Goal: Task Accomplishment & Management: Use online tool/utility

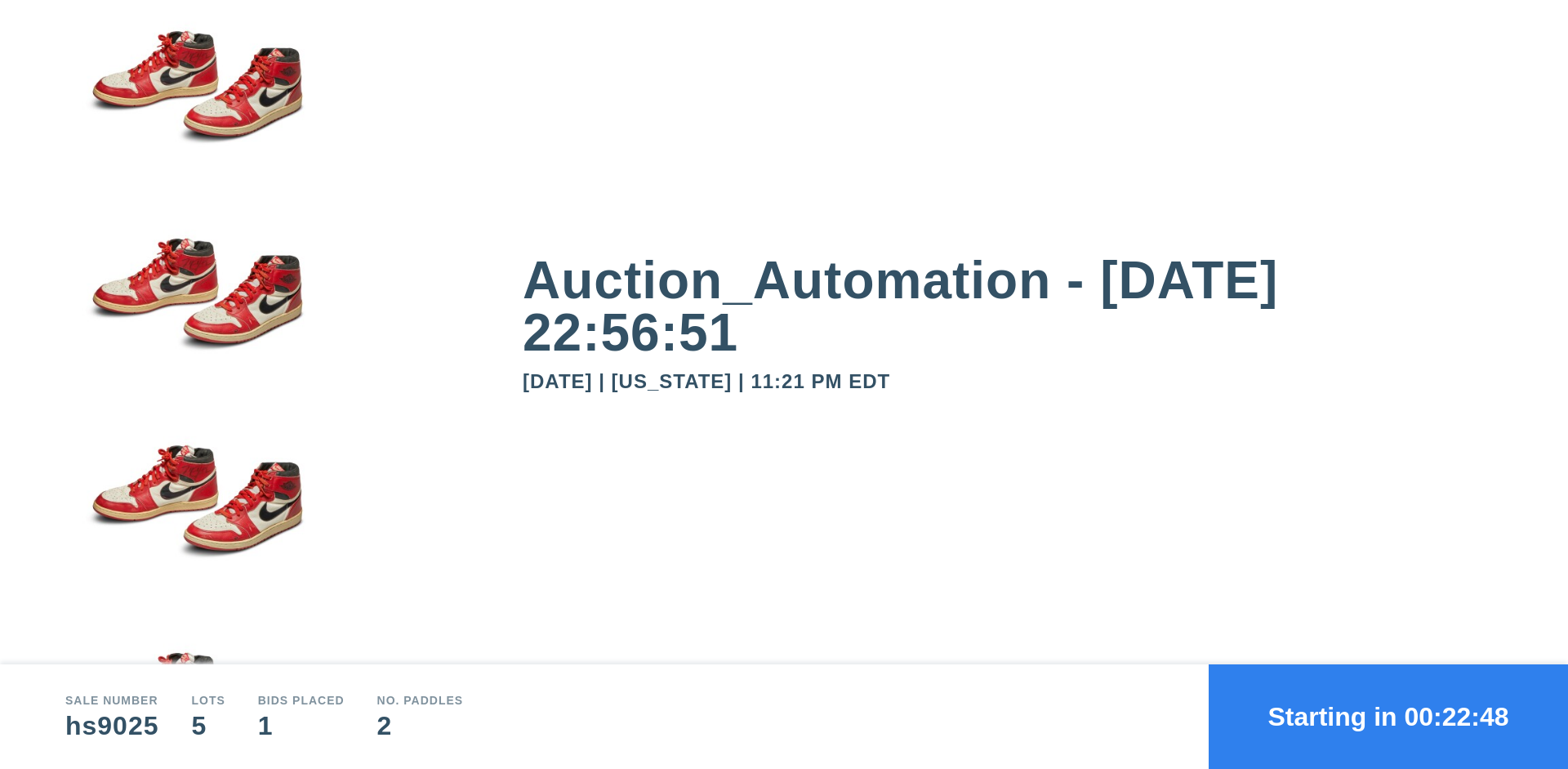
click at [1389, 717] on button "Starting in 00:22:48" at bounding box center [1388, 717] width 360 height 105
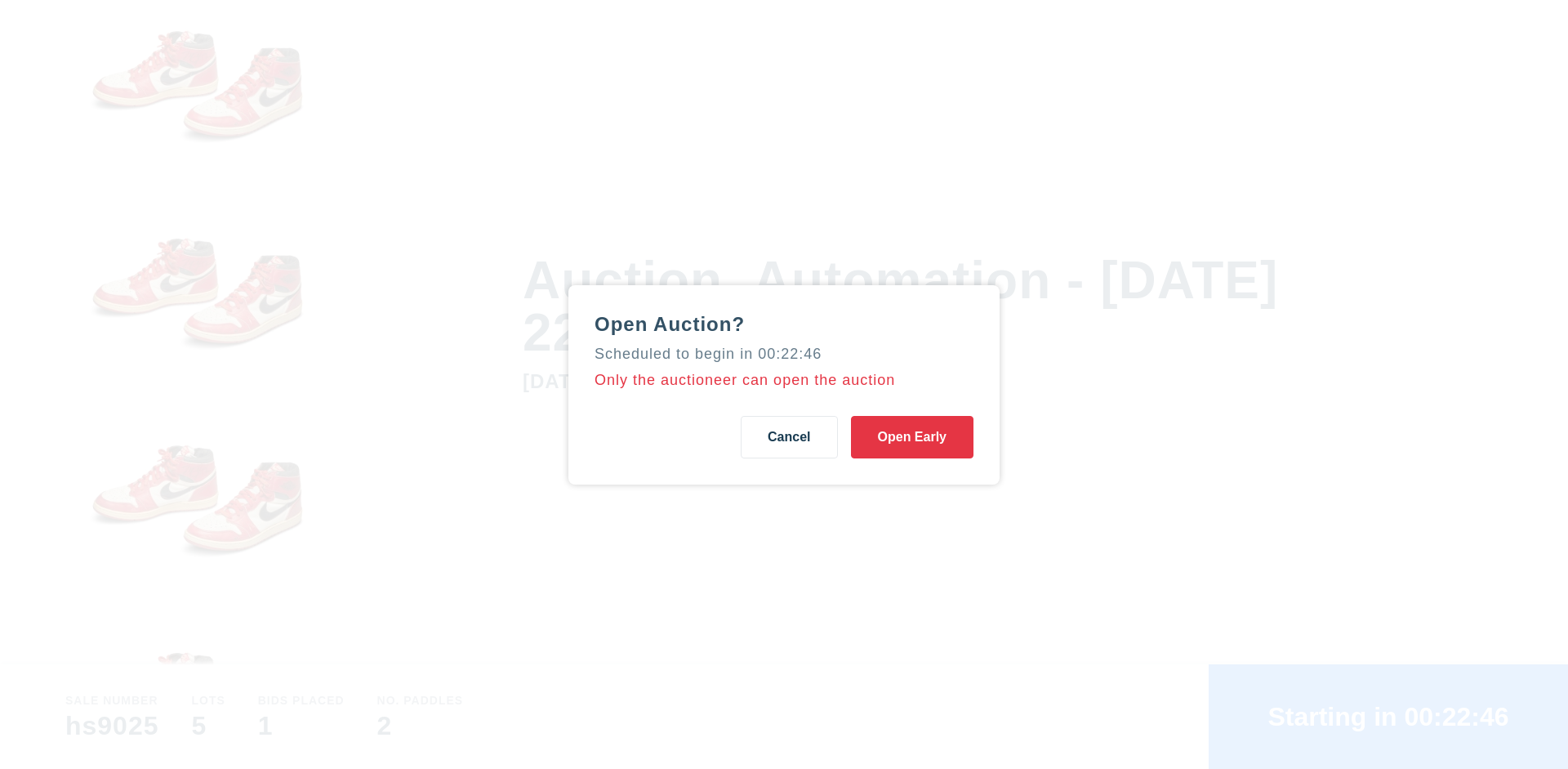
click at [912, 436] on button "Open Early" at bounding box center [911, 437] width 122 height 42
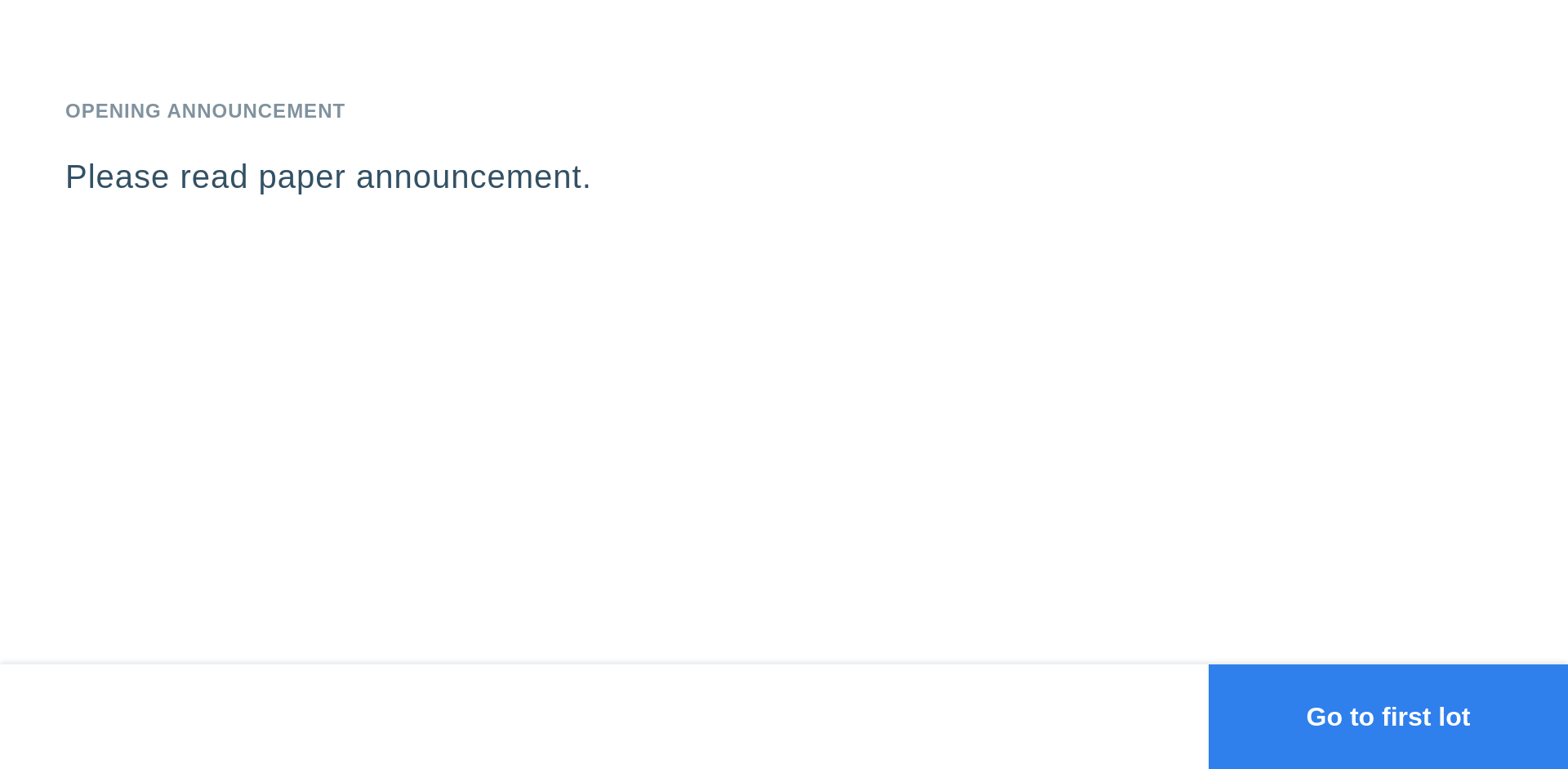
click at [1389, 717] on button "Go to first lot" at bounding box center [1388, 717] width 360 height 105
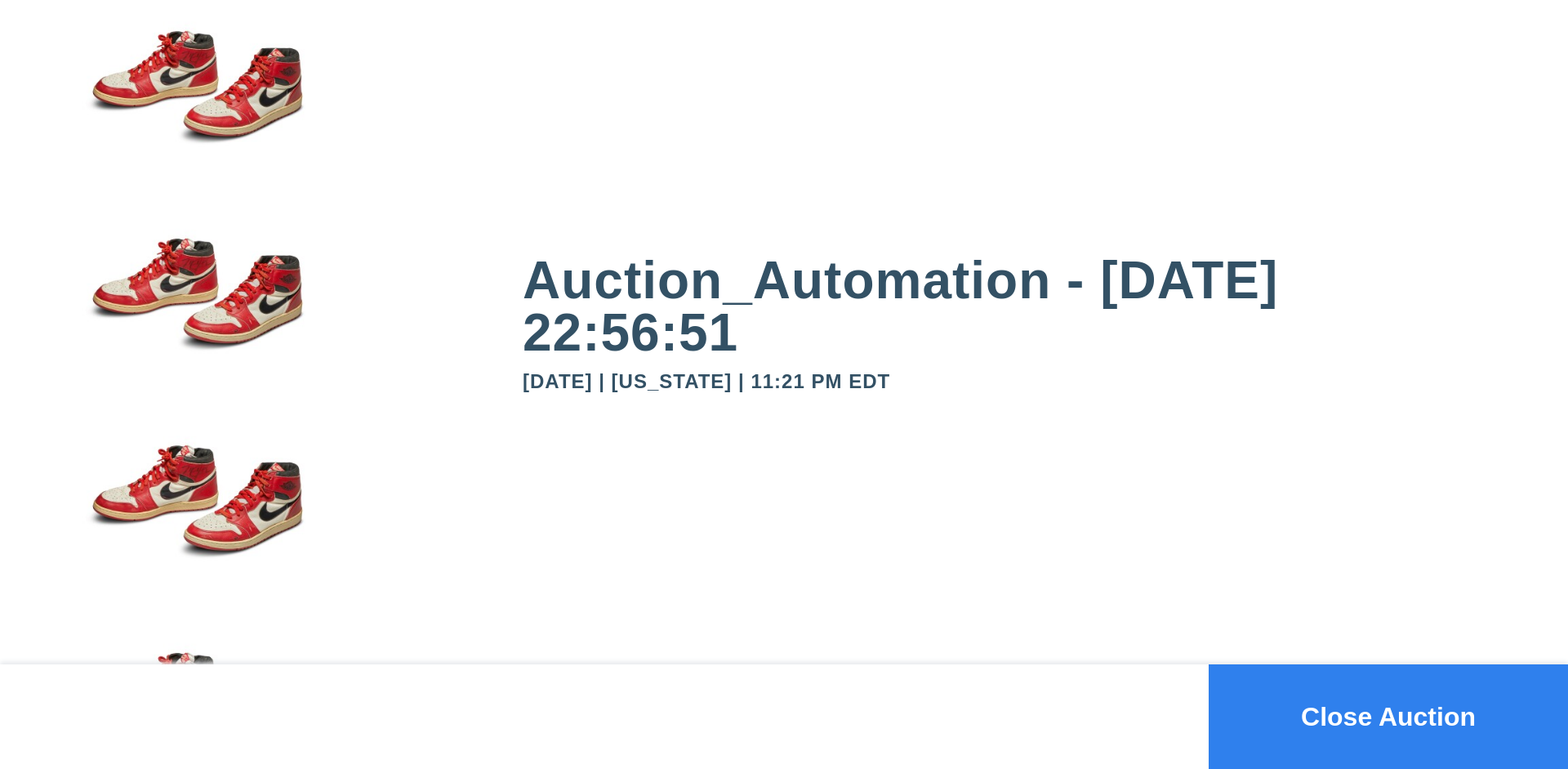
click at [1389, 717] on button "Close Auction" at bounding box center [1388, 717] width 360 height 105
